Goal: Task Accomplishment & Management: Use online tool/utility

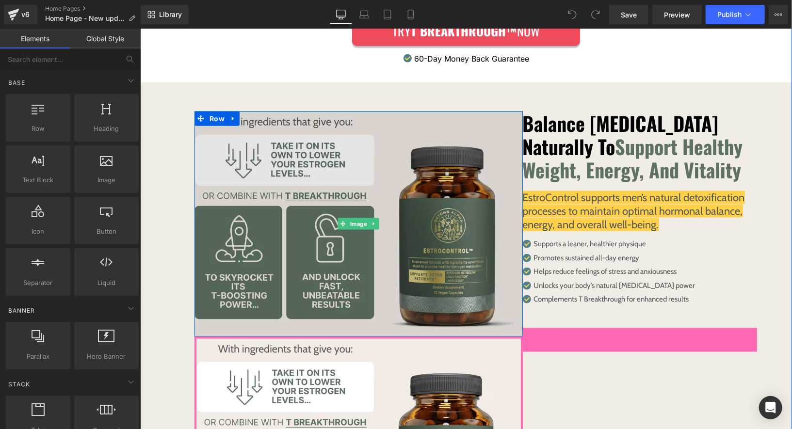
scroll to position [802, 0]
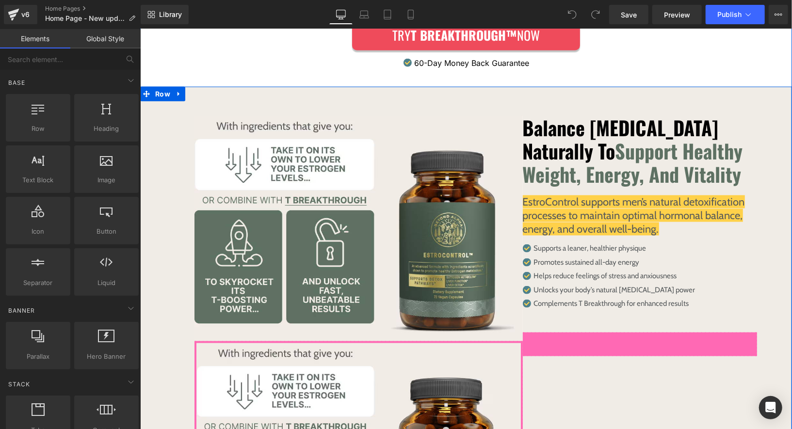
click at [196, 86] on div "Image Row Image Row Balance [MEDICAL_DATA] Naturally To Support Healthy Weight,…" at bounding box center [466, 368] width 652 height 565
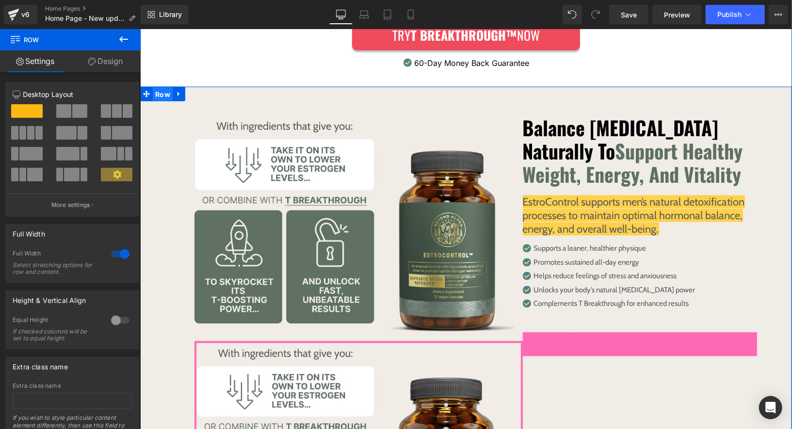
click at [162, 87] on span "Row" at bounding box center [162, 94] width 20 height 15
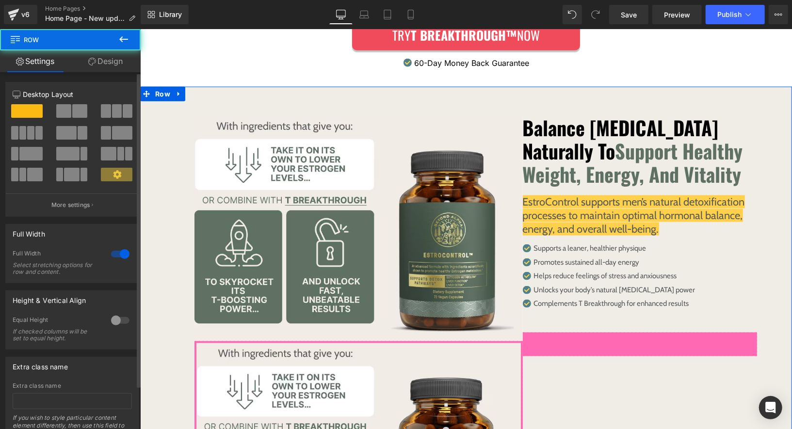
scroll to position [49, 0]
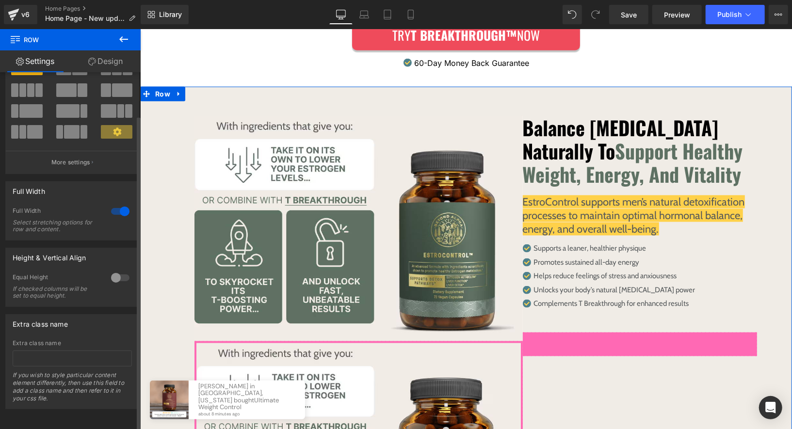
click at [100, 341] on div "Extra class name If you wish to style particular content element differently, t…" at bounding box center [72, 374] width 119 height 69
click at [100, 351] on input "text" at bounding box center [72, 359] width 119 height 16
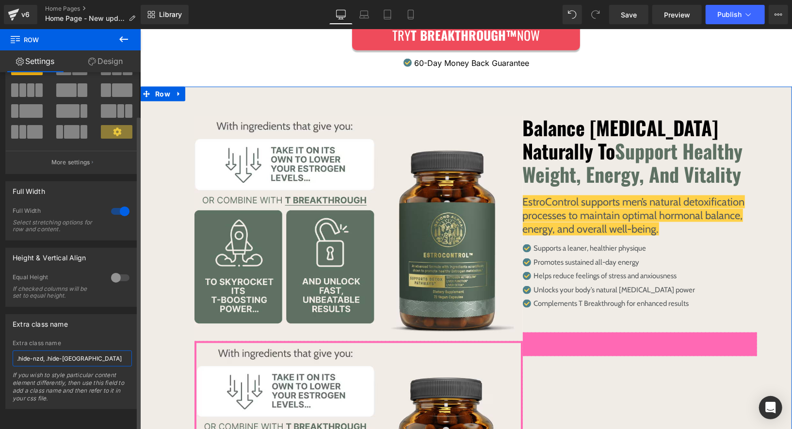
click at [47, 351] on input ".hide-nzd, .hide-[GEOGRAPHIC_DATA]" at bounding box center [72, 359] width 119 height 16
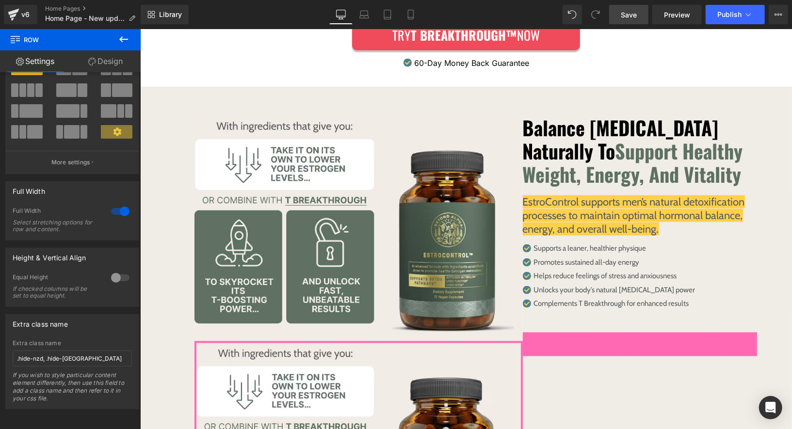
click at [628, 13] on span "Save" at bounding box center [629, 15] width 16 height 10
click at [672, 13] on span "Preview" at bounding box center [677, 15] width 26 height 10
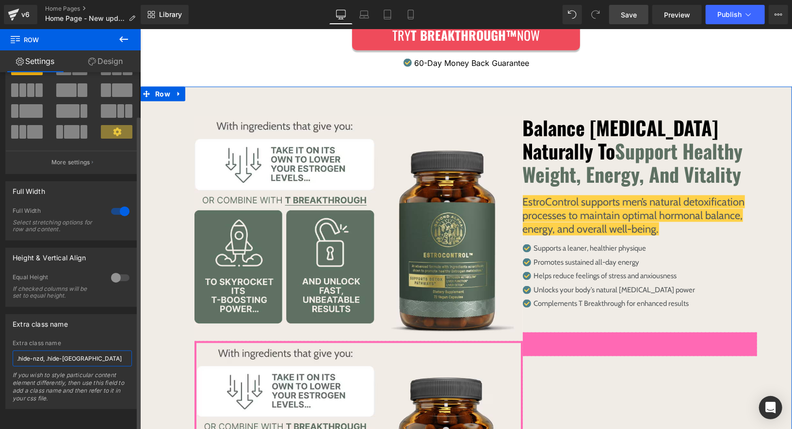
click at [19, 351] on input ".hide-nzd, .hide-[GEOGRAPHIC_DATA]" at bounding box center [72, 359] width 119 height 16
click at [42, 353] on input "hide-nzd, .hide-[GEOGRAPHIC_DATA]" at bounding box center [72, 359] width 119 height 16
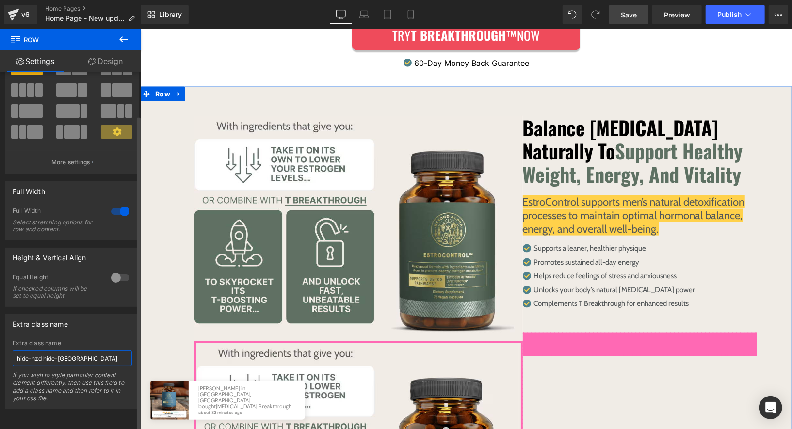
type input "hide-nzd hide-[GEOGRAPHIC_DATA]"
click at [102, 340] on div "Extra class name" at bounding box center [72, 343] width 119 height 7
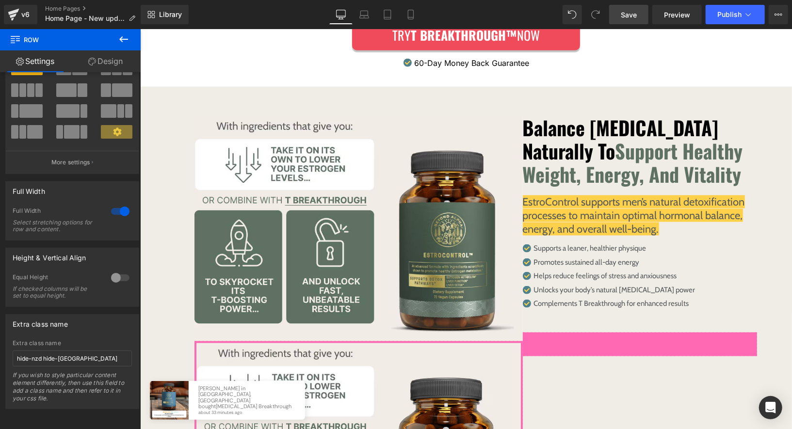
click at [636, 19] on link "Save" at bounding box center [628, 14] width 39 height 19
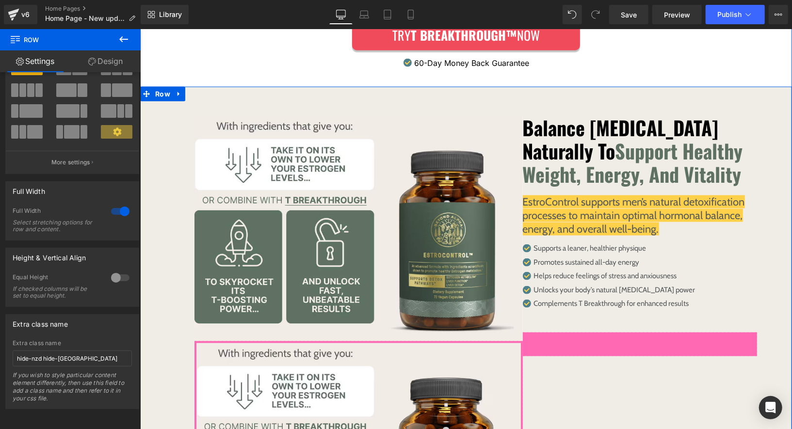
click at [447, 86] on div "Image Row Image Row Balance [MEDICAL_DATA] Naturally To Support Healthy Weight,…" at bounding box center [466, 368] width 652 height 565
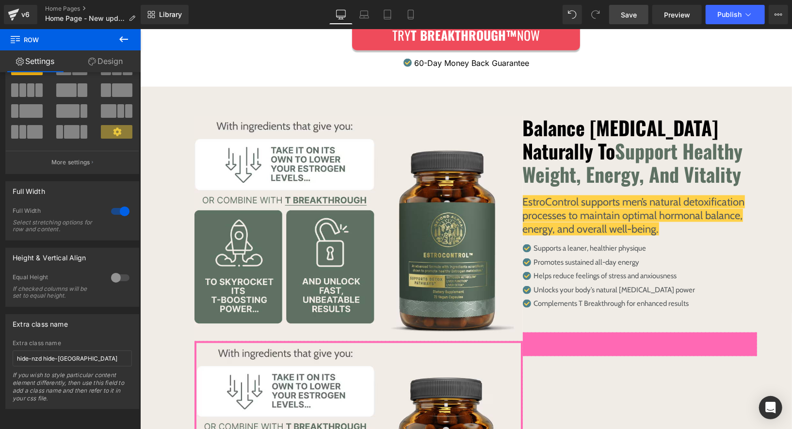
click at [640, 15] on link "Save" at bounding box center [628, 14] width 39 height 19
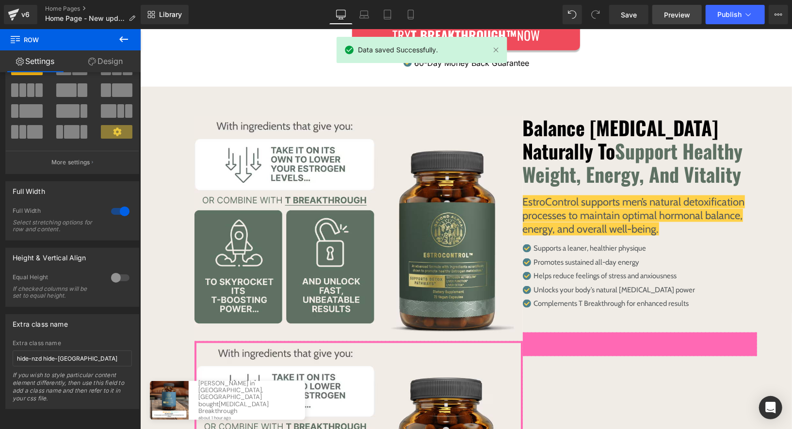
click at [663, 16] on link "Preview" at bounding box center [676, 14] width 49 height 19
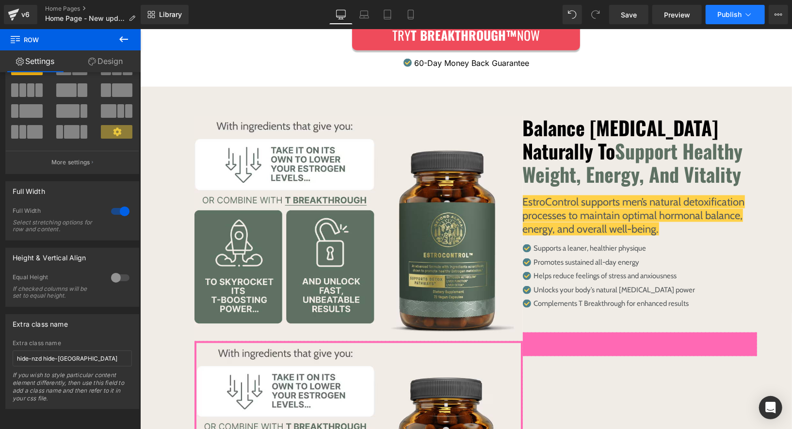
click at [741, 19] on button "Publish" at bounding box center [735, 14] width 59 height 19
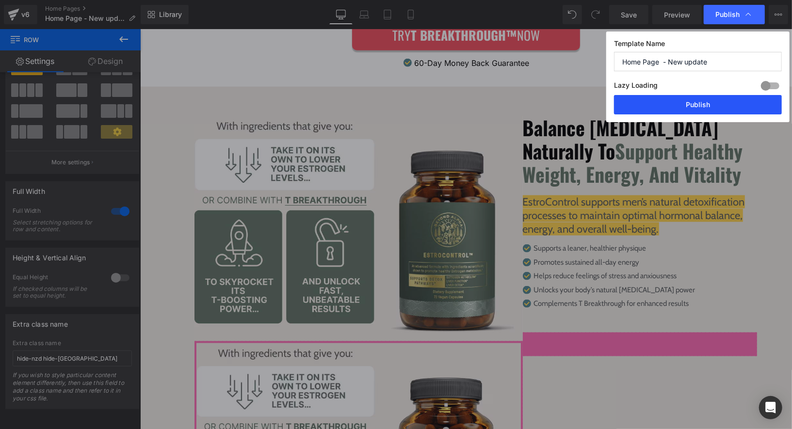
click at [722, 102] on button "Publish" at bounding box center [698, 104] width 168 height 19
